Goal: Information Seeking & Learning: Learn about a topic

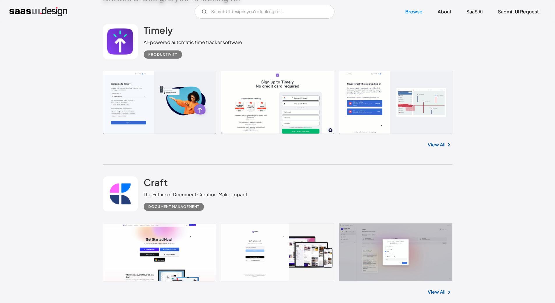
scroll to position [204, 0]
click at [167, 105] on link at bounding box center [278, 101] width 350 height 63
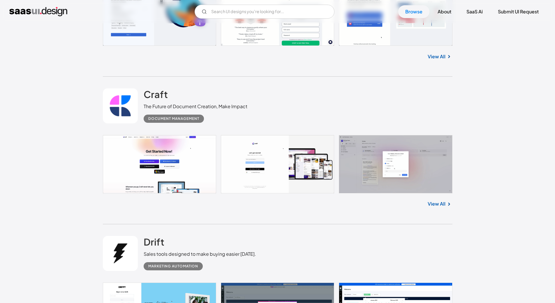
scroll to position [320, 0]
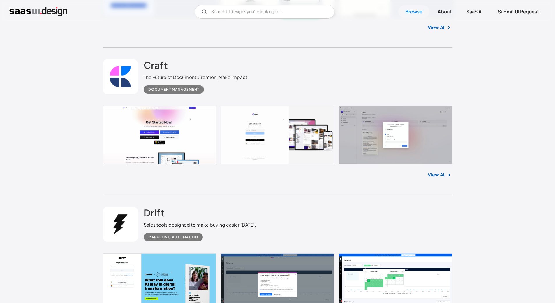
click at [172, 128] on link at bounding box center [278, 135] width 350 height 58
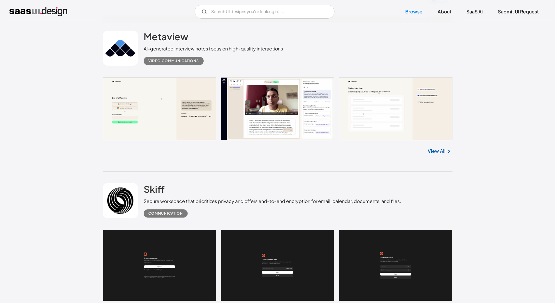
scroll to position [961, 0]
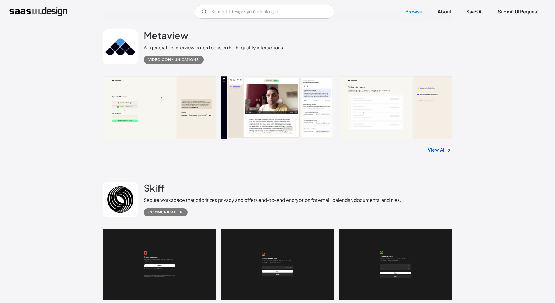
click at [155, 90] on link at bounding box center [278, 107] width 350 height 63
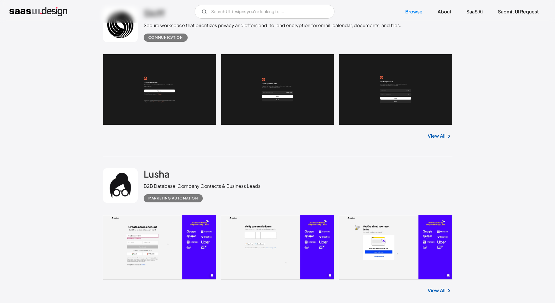
scroll to position [1224, 0]
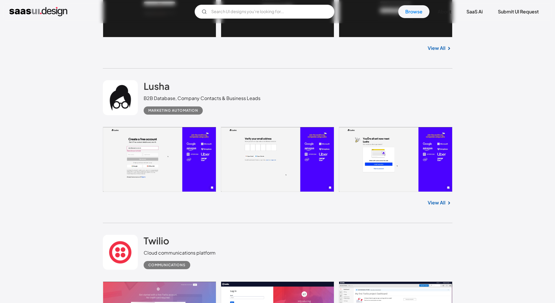
click at [169, 165] on link at bounding box center [278, 159] width 350 height 65
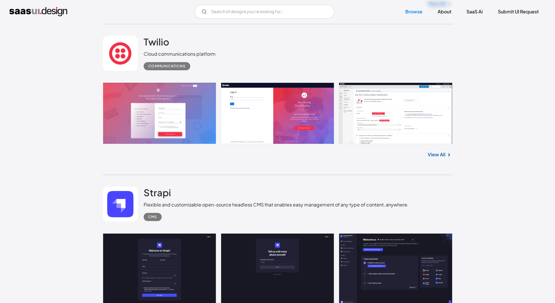
scroll to position [1428, 0]
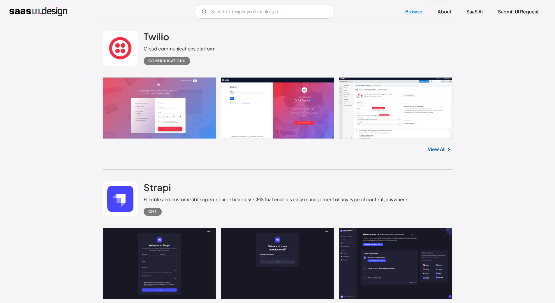
click at [385, 102] on link at bounding box center [278, 107] width 350 height 61
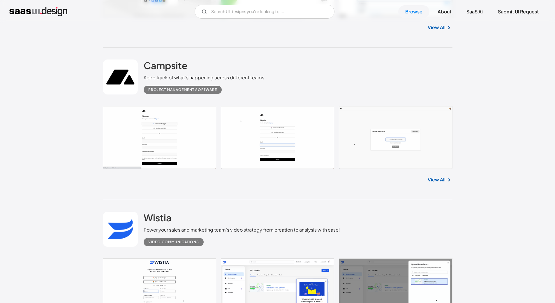
scroll to position [1865, 0]
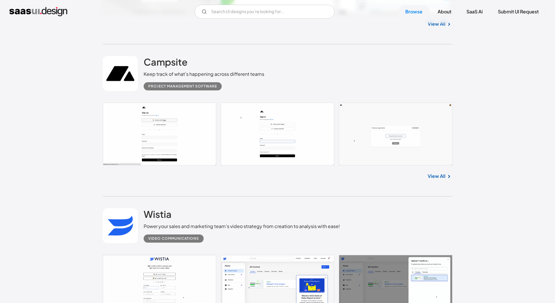
click at [168, 130] on link at bounding box center [278, 134] width 350 height 63
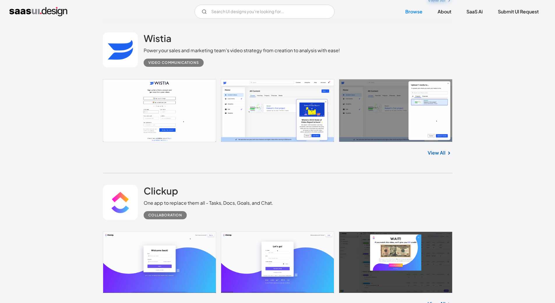
scroll to position [2039, 0]
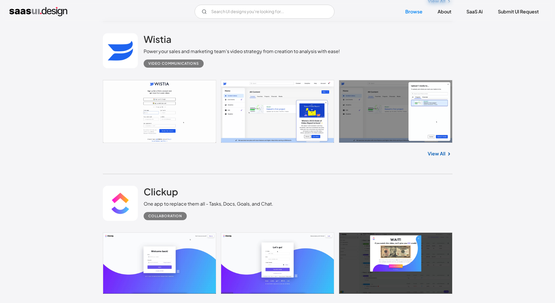
click at [276, 129] on link at bounding box center [278, 111] width 350 height 63
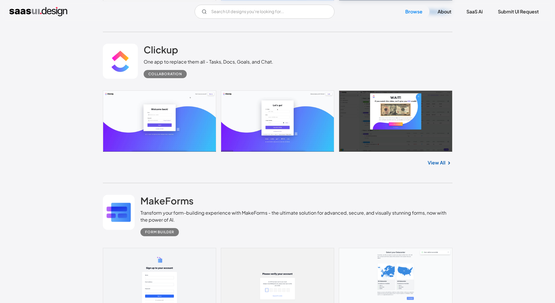
scroll to position [2214, 0]
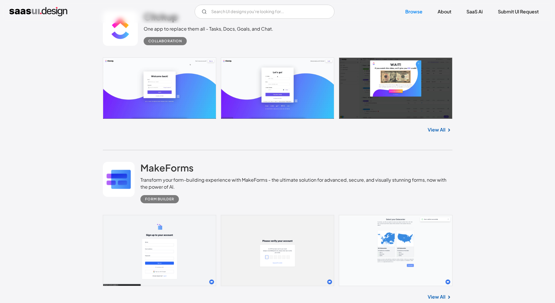
click at [315, 89] on link at bounding box center [278, 87] width 350 height 61
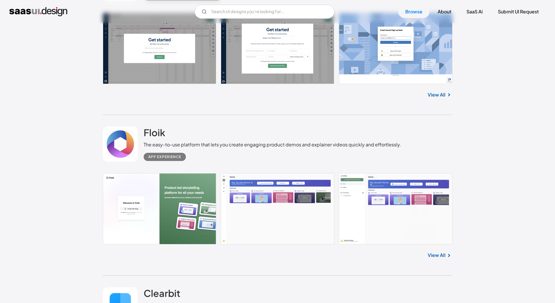
scroll to position [2593, 0]
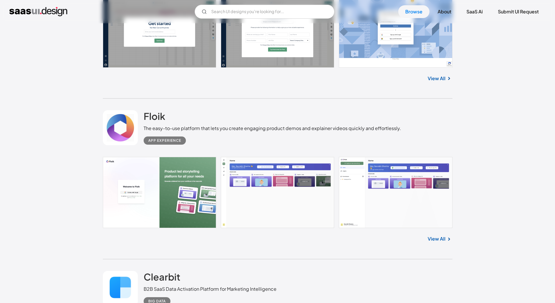
click at [295, 185] on link at bounding box center [278, 192] width 350 height 71
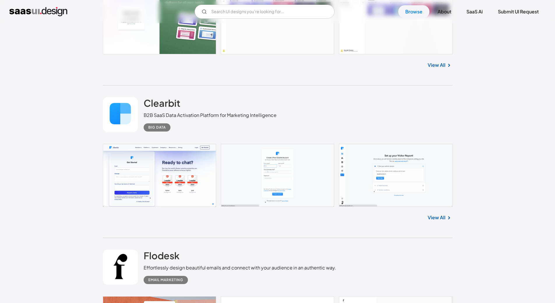
scroll to position [2768, 0]
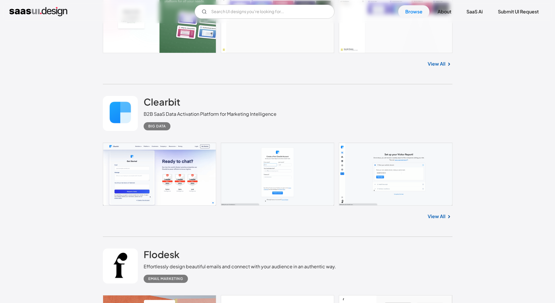
click at [258, 163] on link at bounding box center [278, 173] width 350 height 63
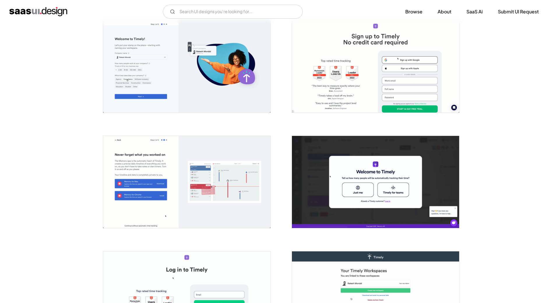
scroll to position [117, 0]
click at [211, 82] on img "open lightbox" at bounding box center [186, 66] width 167 height 92
click at [310, 97] on img "open lightbox" at bounding box center [375, 66] width 167 height 92
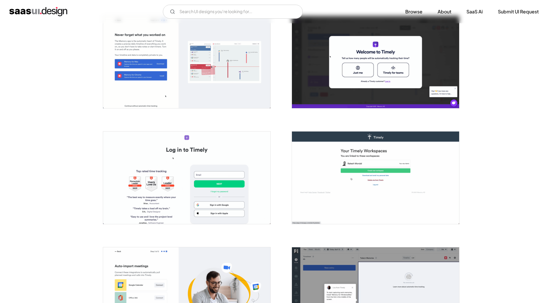
scroll to position [291, 0]
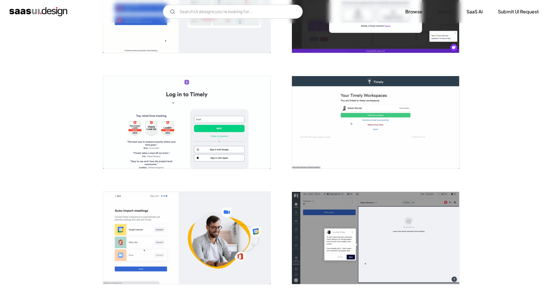
click at [362, 108] on img "open lightbox" at bounding box center [375, 122] width 167 height 92
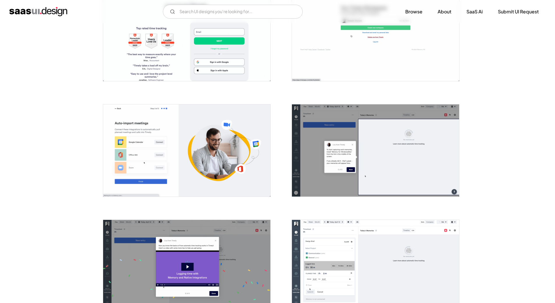
click at [228, 118] on img "open lightbox" at bounding box center [186, 150] width 167 height 92
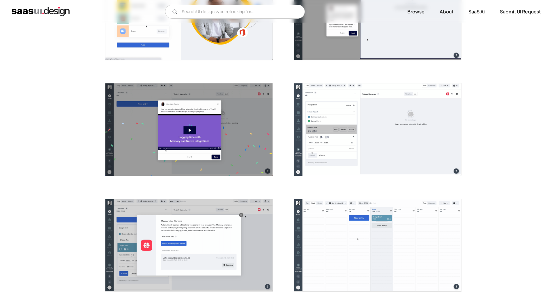
scroll to position [524, 0]
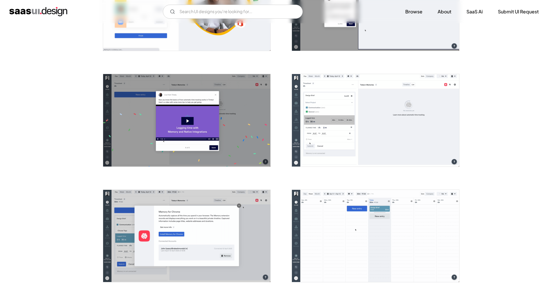
click at [345, 111] on img "open lightbox" at bounding box center [375, 120] width 167 height 92
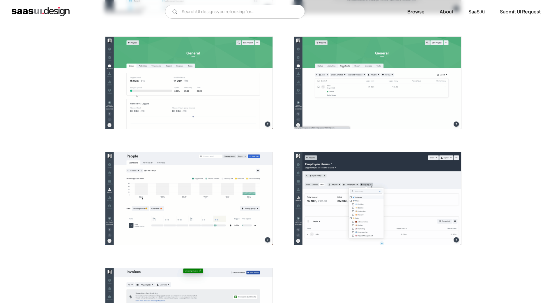
scroll to position [1253, 0]
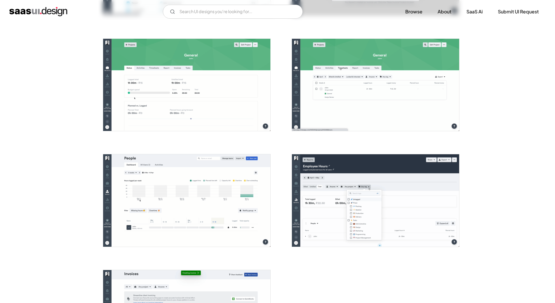
click at [326, 84] on img "open lightbox" at bounding box center [375, 85] width 167 height 92
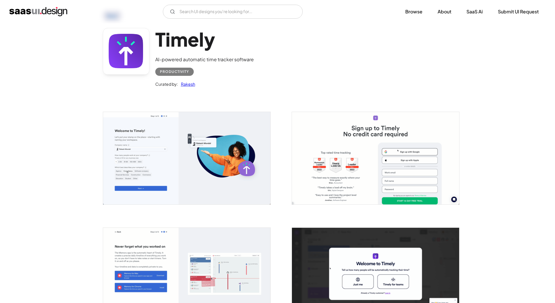
scroll to position [0, 0]
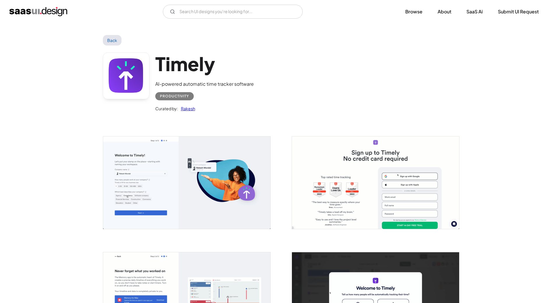
click at [110, 39] on link "Back" at bounding box center [112, 40] width 19 height 10
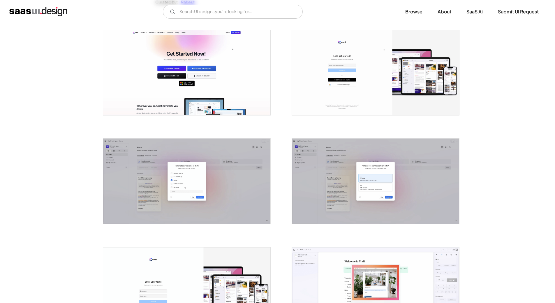
scroll to position [117, 0]
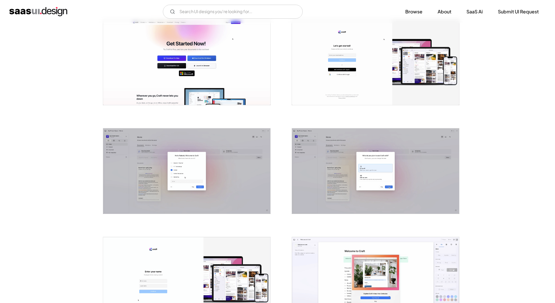
click at [184, 156] on img "open lightbox" at bounding box center [186, 170] width 167 height 85
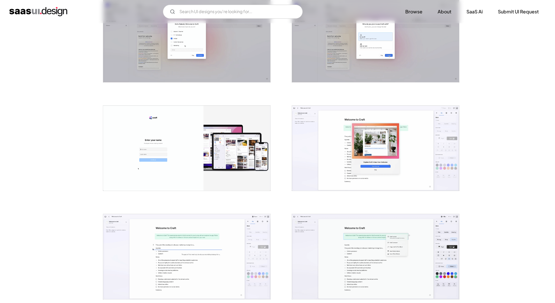
scroll to position [262, 0]
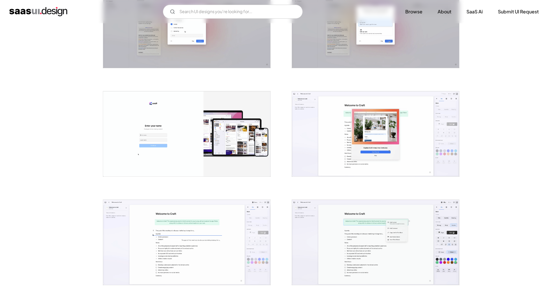
click at [206, 112] on img "open lightbox" at bounding box center [186, 133] width 167 height 85
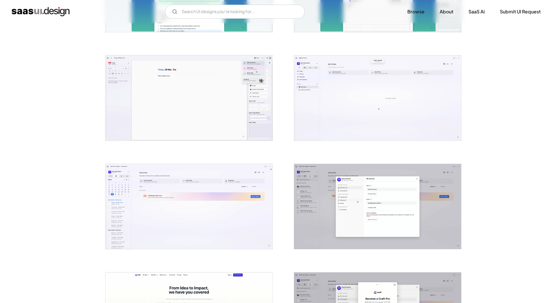
scroll to position [961, 0]
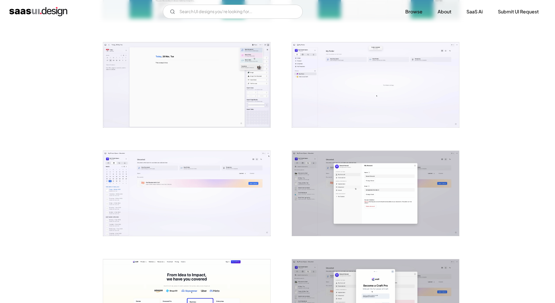
click at [375, 94] on img "open lightbox" at bounding box center [375, 84] width 167 height 85
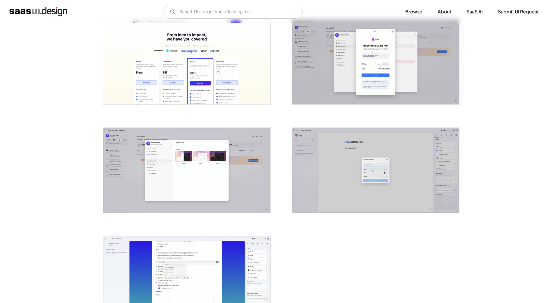
scroll to position [1194, 0]
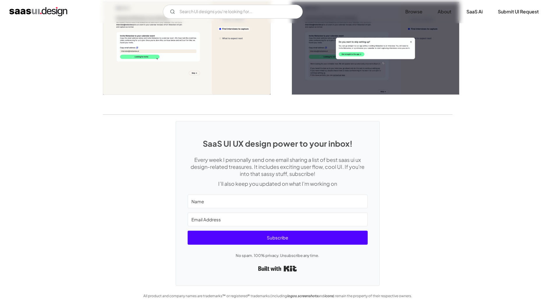
scroll to position [1412, 0]
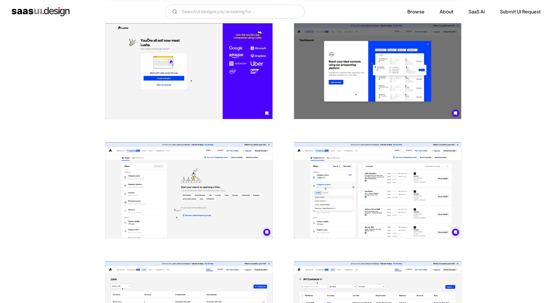
scroll to position [233, 0]
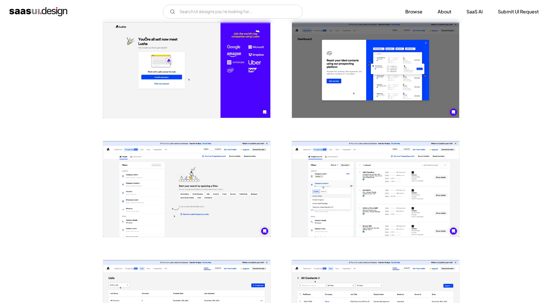
click at [136, 184] on img "open lightbox" at bounding box center [186, 189] width 167 height 96
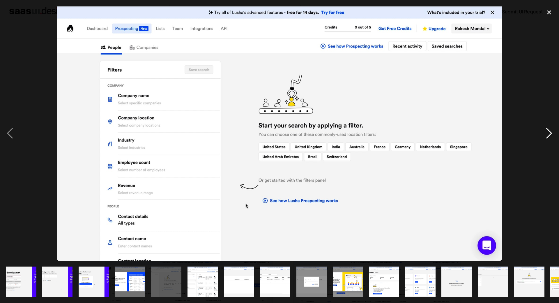
click at [548, 131] on div "next image" at bounding box center [550, 133] width 20 height 254
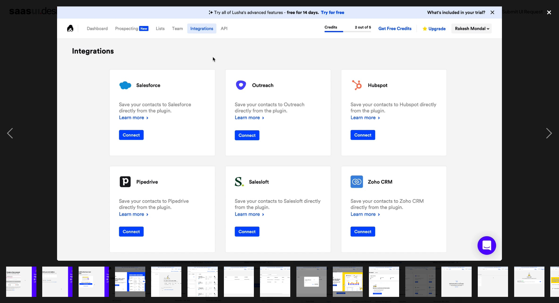
click at [549, 11] on div "close lightbox" at bounding box center [550, 12] width 20 height 13
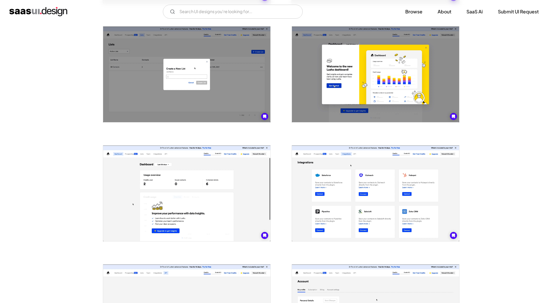
scroll to position [670, 0]
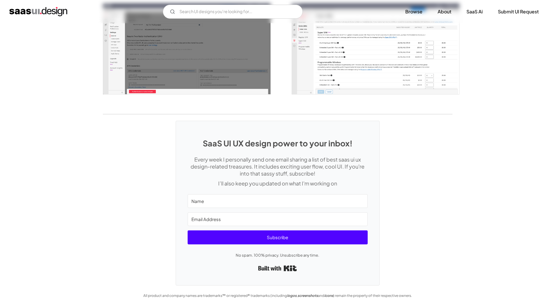
scroll to position [816, 0]
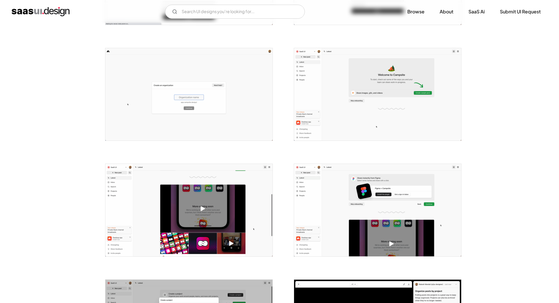
scroll to position [204, 0]
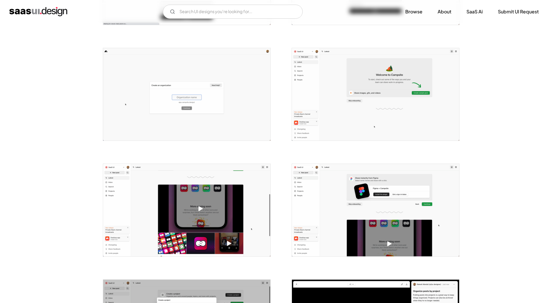
click at [370, 105] on img "open lightbox" at bounding box center [375, 94] width 167 height 92
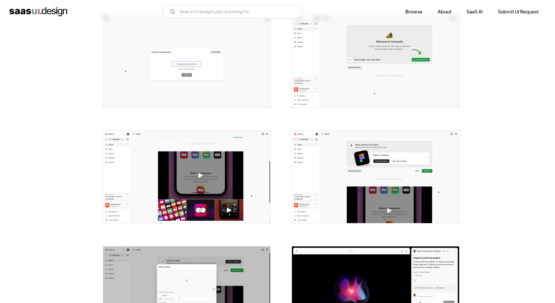
scroll to position [291, 0]
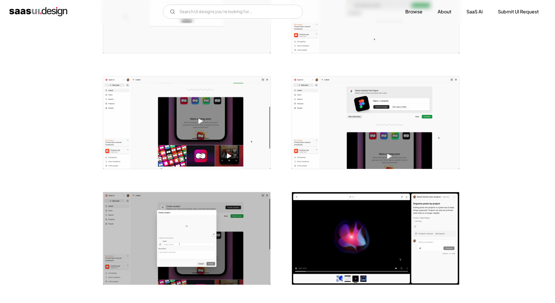
click at [373, 92] on img "open lightbox" at bounding box center [375, 122] width 167 height 92
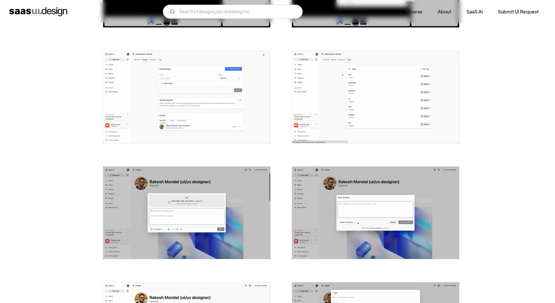
scroll to position [670, 0]
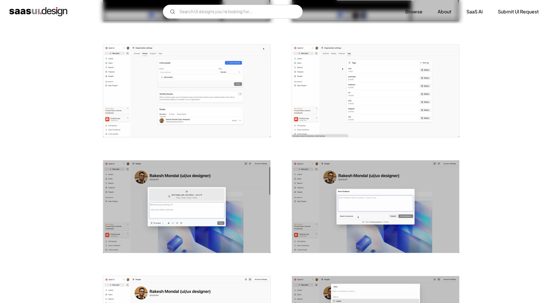
click at [166, 101] on img "open lightbox" at bounding box center [186, 91] width 167 height 92
click at [244, 96] on img "open lightbox" at bounding box center [186, 91] width 167 height 92
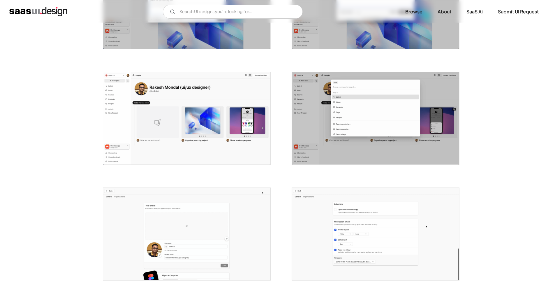
scroll to position [932, 0]
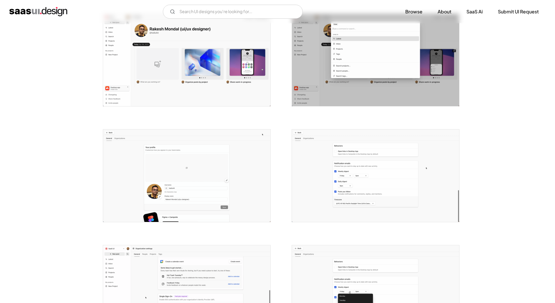
click at [339, 137] on img "open lightbox" at bounding box center [375, 175] width 167 height 92
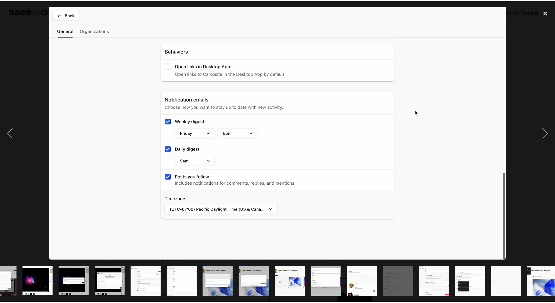
scroll to position [0, 246]
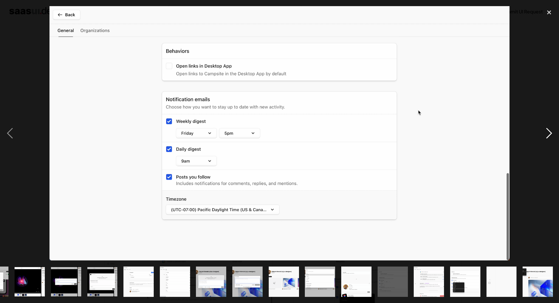
click at [549, 130] on div "next image" at bounding box center [550, 133] width 20 height 254
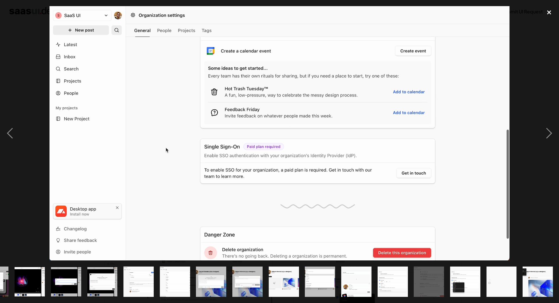
click at [550, 11] on div "close lightbox" at bounding box center [550, 12] width 20 height 13
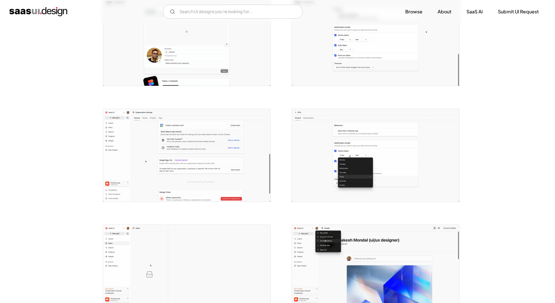
scroll to position [1078, 0]
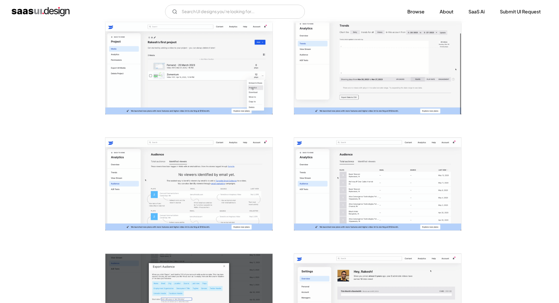
scroll to position [728, 0]
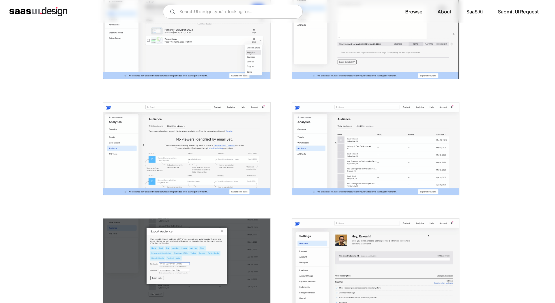
click at [374, 145] on img "open lightbox" at bounding box center [375, 148] width 167 height 92
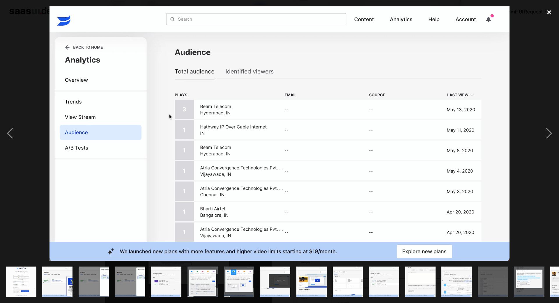
click at [548, 11] on div "close lightbox" at bounding box center [550, 12] width 20 height 13
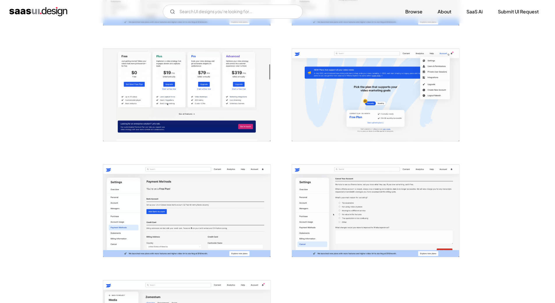
scroll to position [1136, 0]
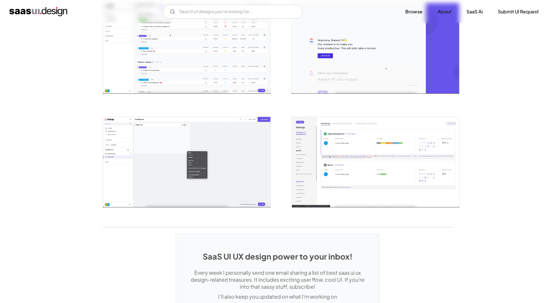
scroll to position [1165, 0]
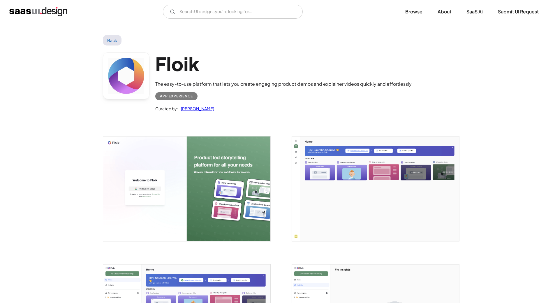
click at [331, 170] on img "open lightbox" at bounding box center [375, 188] width 167 height 105
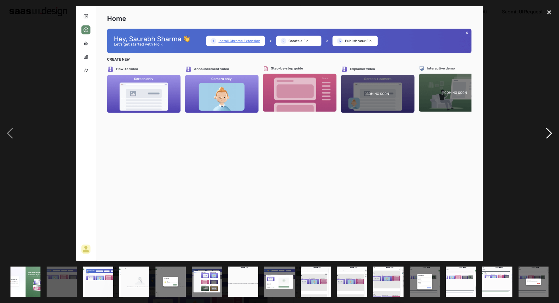
click at [547, 134] on div "next image" at bounding box center [550, 133] width 20 height 254
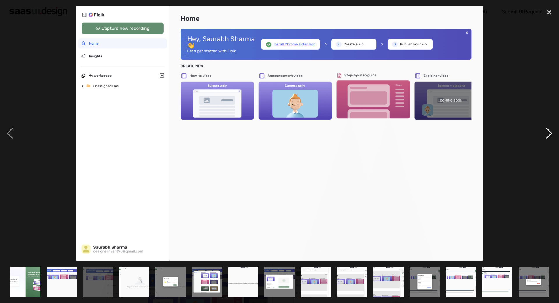
click at [547, 134] on div "next image" at bounding box center [550, 133] width 20 height 254
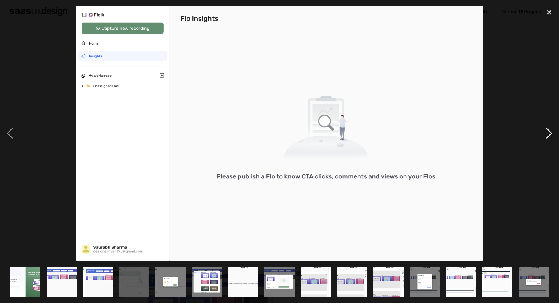
click at [547, 134] on div "next image" at bounding box center [550, 133] width 20 height 254
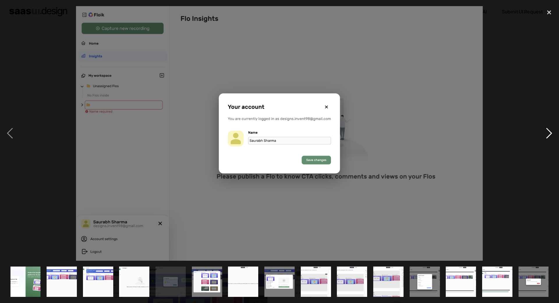
click at [547, 134] on div "next image" at bounding box center [550, 133] width 20 height 254
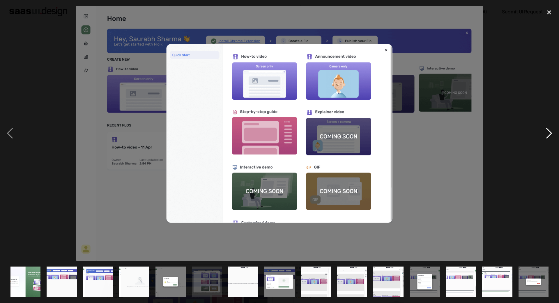
click at [547, 134] on div "next image" at bounding box center [550, 133] width 20 height 254
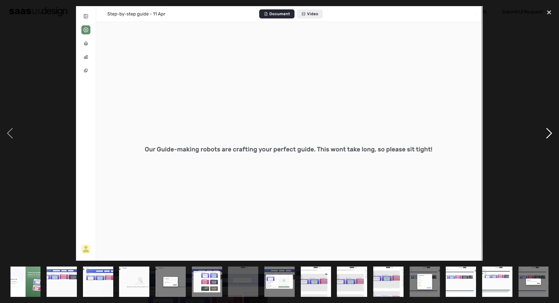
click at [547, 133] on div "next image" at bounding box center [550, 133] width 20 height 254
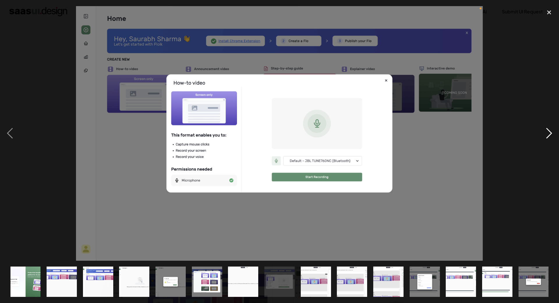
click at [547, 133] on div "next image" at bounding box center [550, 133] width 20 height 254
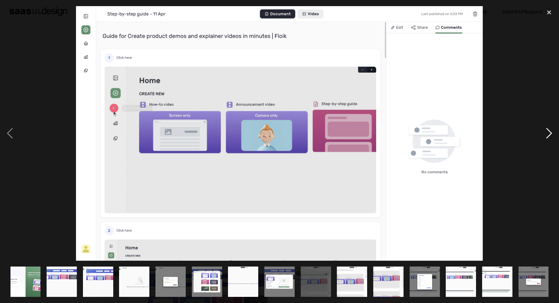
click at [547, 133] on div "next image" at bounding box center [550, 133] width 20 height 254
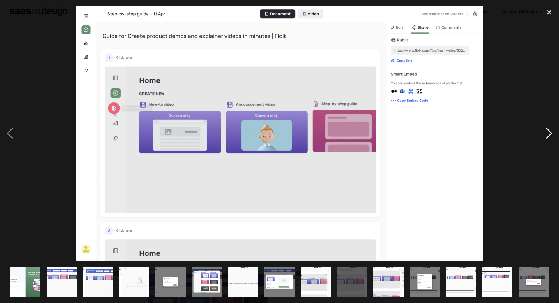
click at [547, 133] on div "next image" at bounding box center [550, 133] width 20 height 254
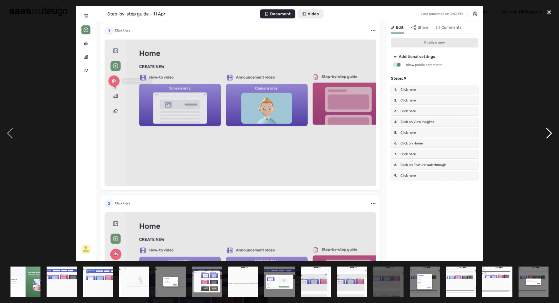
click at [547, 133] on div "next image" at bounding box center [550, 133] width 20 height 254
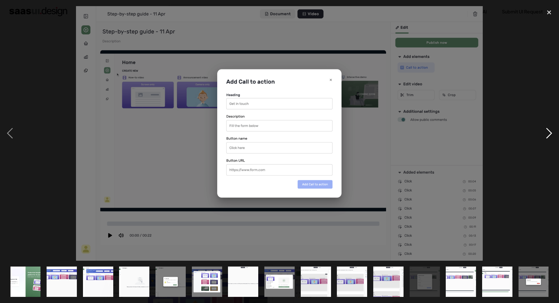
click at [547, 133] on div "next image" at bounding box center [550, 133] width 20 height 254
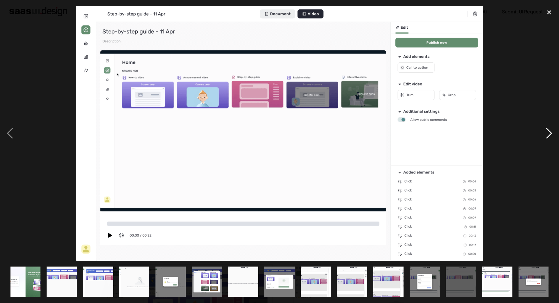
click at [547, 133] on div "next image" at bounding box center [550, 133] width 20 height 254
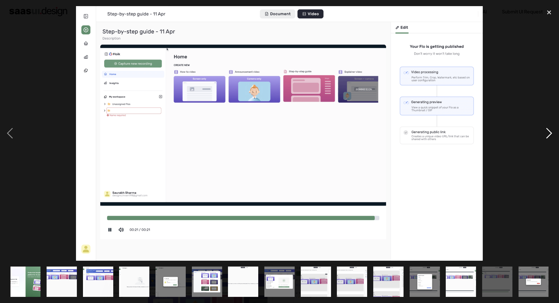
click at [547, 133] on div "next image" at bounding box center [550, 133] width 20 height 254
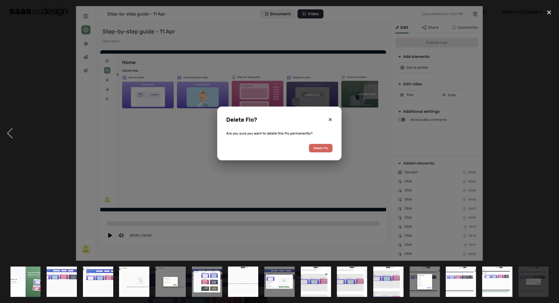
click at [547, 133] on div "next image" at bounding box center [550, 133] width 20 height 254
click at [549, 11] on div "close lightbox" at bounding box center [550, 12] width 20 height 13
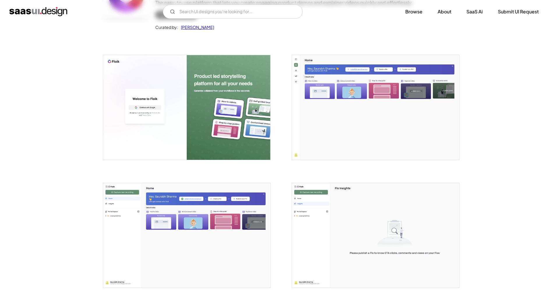
scroll to position [204, 0]
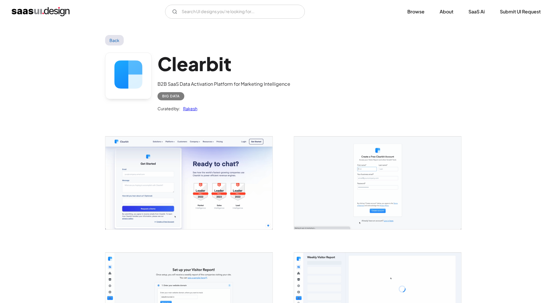
scroll to position [87, 0]
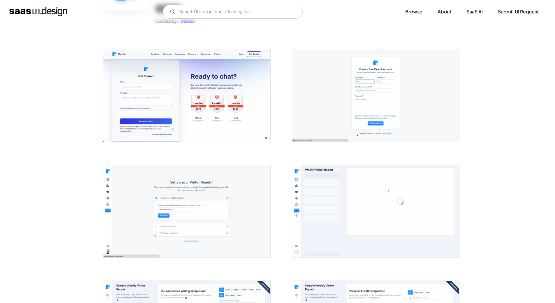
click at [194, 106] on img "open lightbox" at bounding box center [186, 95] width 167 height 92
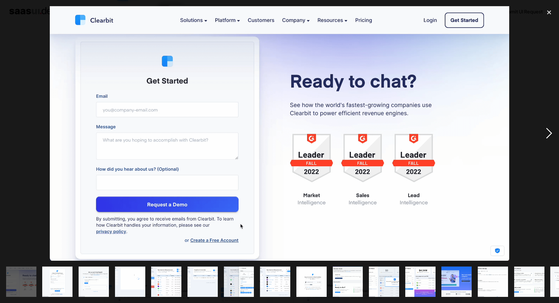
click at [548, 129] on div "next image" at bounding box center [550, 133] width 20 height 254
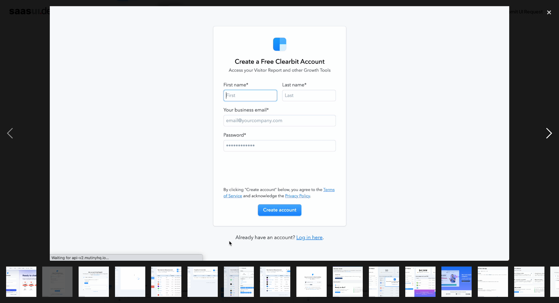
click at [546, 128] on div "next image" at bounding box center [550, 133] width 20 height 254
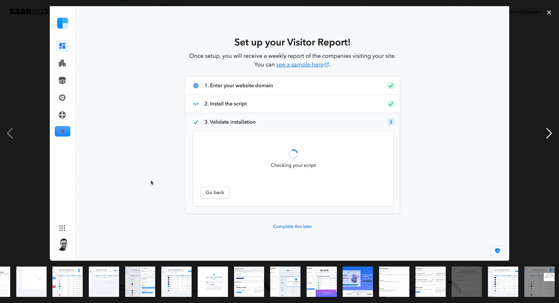
scroll to position [0, 100]
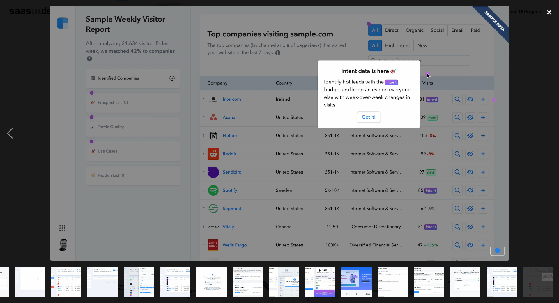
click at [551, 13] on div "close lightbox" at bounding box center [550, 12] width 20 height 13
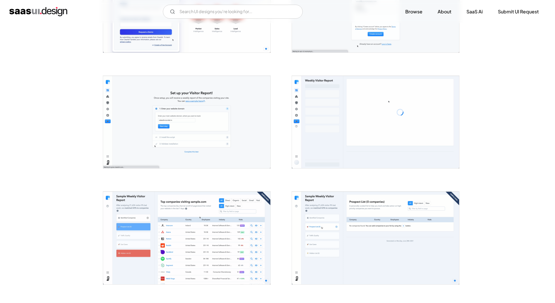
scroll to position [262, 0]
